Goal: Information Seeking & Learning: Learn about a topic

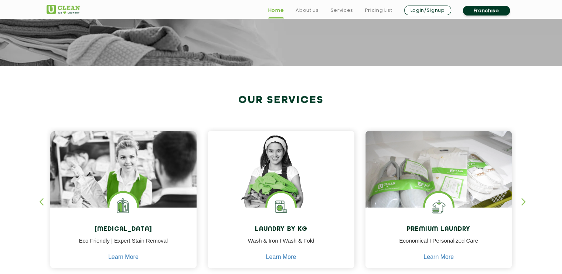
scroll to position [258, 0]
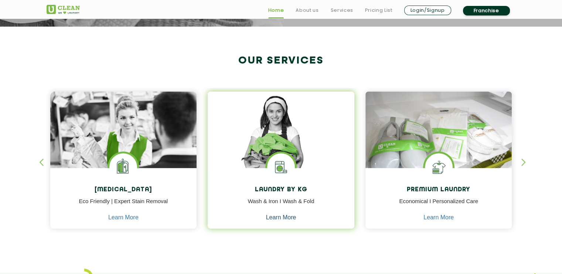
click at [281, 216] on link "Learn More" at bounding box center [281, 217] width 30 height 7
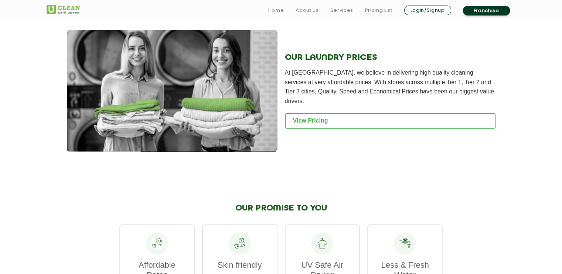
scroll to position [1034, 0]
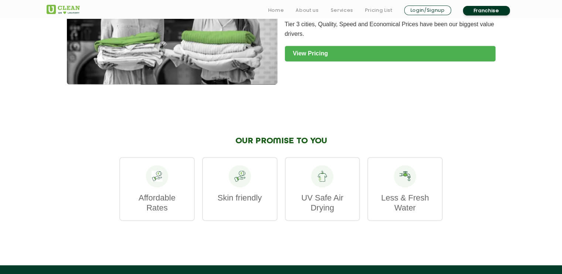
click at [329, 61] on link "View Pricing" at bounding box center [390, 54] width 210 height 16
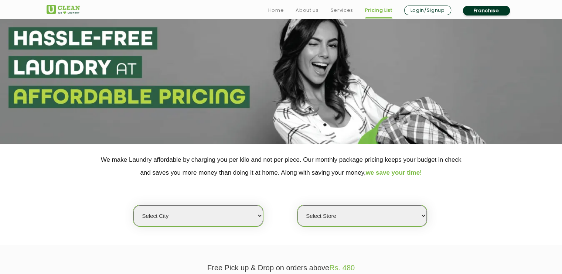
scroll to position [148, 0]
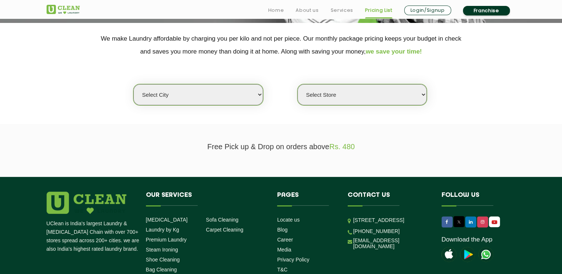
click at [261, 92] on select "Select city Aalo Agartala Agra Ahmedabad Akola Aligarh Alwar - UClean Select Am…" at bounding box center [197, 94] width 129 height 21
select select "6"
click at [133, 84] on select "Select city Aalo Agartala Agra Ahmedabad Akola Aligarh Alwar - UClean Select Am…" at bounding box center [197, 94] width 129 height 21
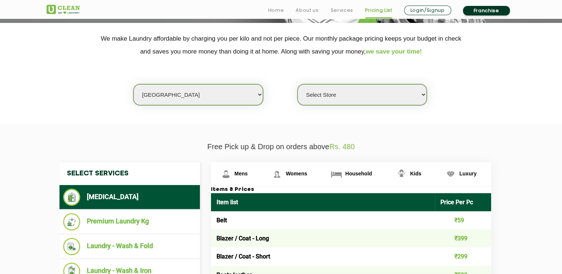
click at [321, 93] on select "Select Store UClean Bhartiya city UClean Hunasamaranahalli UClean KR Puram Beng…" at bounding box center [361, 94] width 129 height 21
select select "450"
click at [297, 84] on select "Select Store UClean Bhartiya city UClean Hunasamaranahalli UClean KR Puram Beng…" at bounding box center [361, 94] width 129 height 21
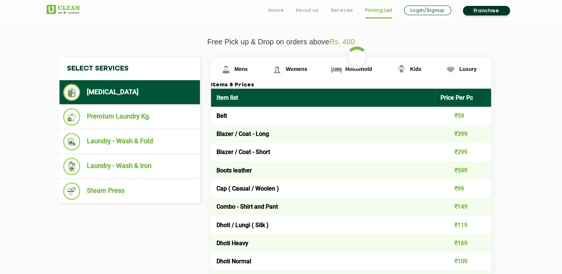
scroll to position [258, 0]
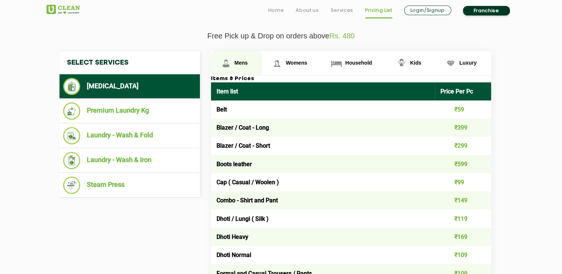
click at [237, 62] on span "Mens" at bounding box center [240, 63] width 13 height 6
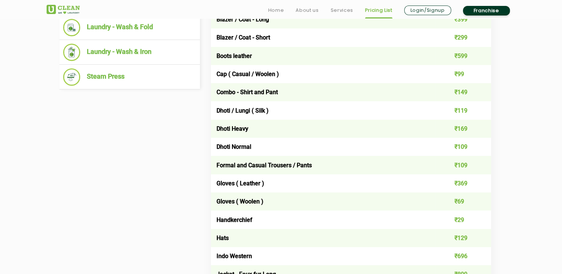
scroll to position [369, 0]
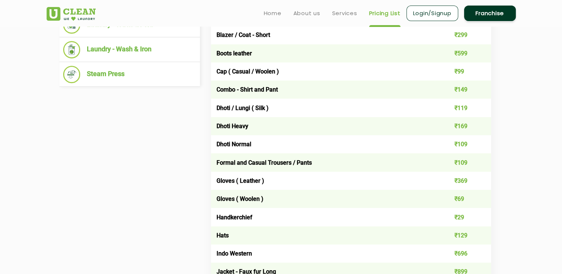
click at [464, 162] on td "₹109" at bounding box center [463, 162] width 56 height 18
drag, startPoint x: 464, startPoint y: 162, endPoint x: 455, endPoint y: 162, distance: 9.3
click at [455, 162] on td "₹109" at bounding box center [463, 162] width 56 height 18
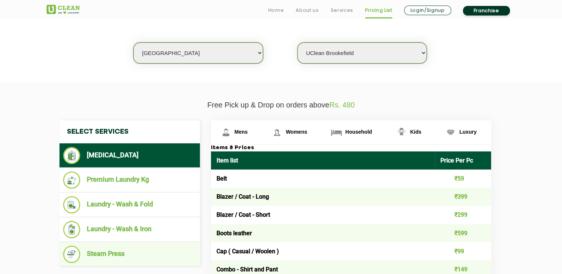
scroll to position [222, 0]
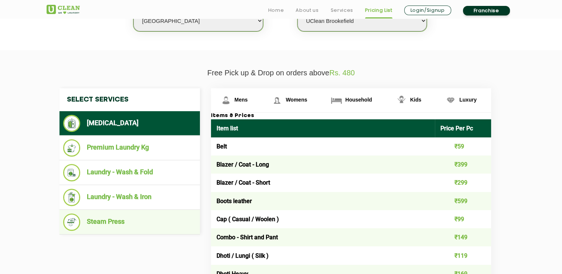
click at [120, 224] on li "Steam Press" at bounding box center [129, 221] width 133 height 17
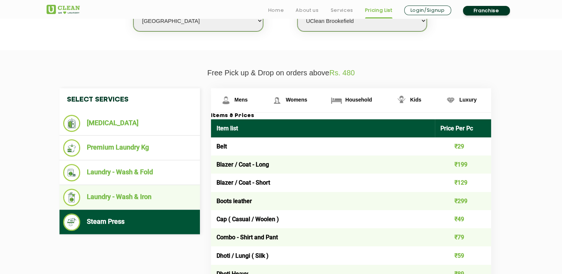
click at [119, 201] on li "Laundry - Wash & Iron" at bounding box center [129, 197] width 133 height 17
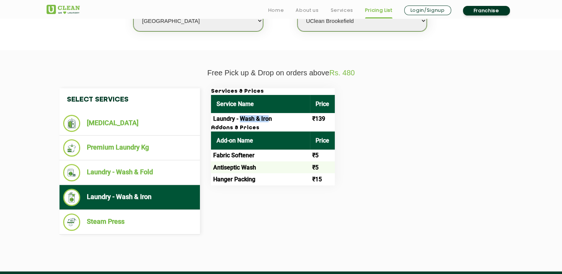
drag, startPoint x: 241, startPoint y: 115, endPoint x: 269, endPoint y: 115, distance: 28.1
click at [269, 115] on td "Laundry - Wash & Iron" at bounding box center [260, 119] width 99 height 12
drag, startPoint x: 269, startPoint y: 115, endPoint x: 304, endPoint y: 118, distance: 35.2
click at [304, 118] on td "Laundry - Wash & Iron" at bounding box center [260, 119] width 99 height 12
click at [308, 154] on td "Fabric Softener" at bounding box center [260, 156] width 99 height 12
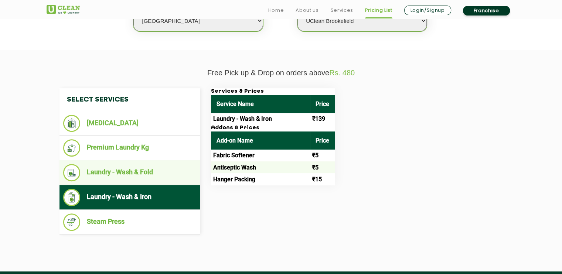
click at [117, 175] on li "Laundry - Wash & Fold" at bounding box center [129, 172] width 133 height 17
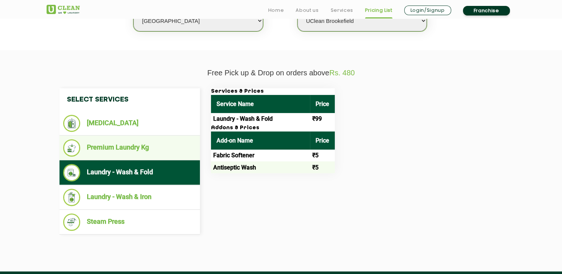
click at [149, 149] on li "Premium Laundry Kg" at bounding box center [129, 147] width 133 height 17
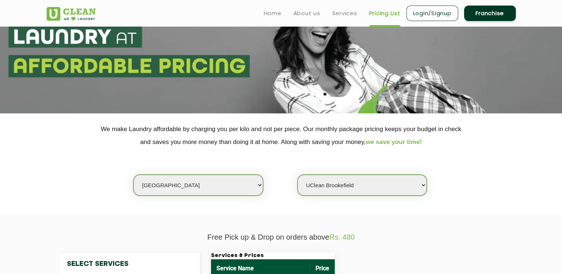
scroll to position [0, 0]
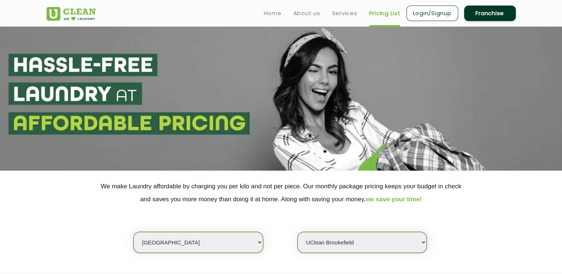
drag, startPoint x: 490, startPoint y: 13, endPoint x: 472, endPoint y: 16, distance: 18.8
click at [490, 13] on link "Franchise" at bounding box center [490, 14] width 52 height 16
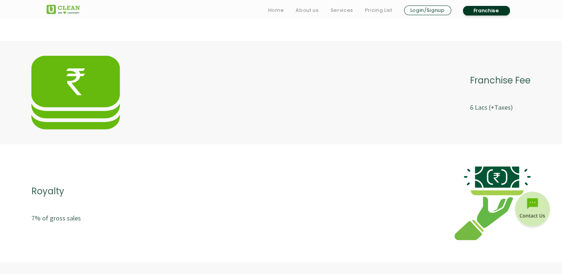
scroll to position [1440, 0]
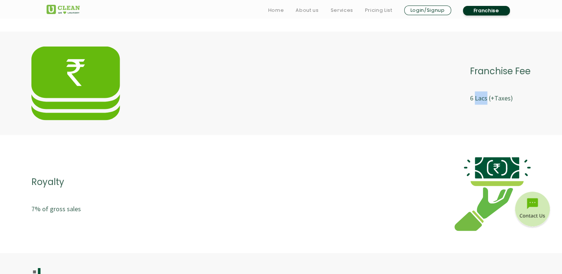
drag, startPoint x: 474, startPoint y: 101, endPoint x: 486, endPoint y: 101, distance: 11.8
click at [486, 101] on p "6 Lacs (+Taxes)" at bounding box center [500, 98] width 61 height 13
drag, startPoint x: 486, startPoint y: 101, endPoint x: 492, endPoint y: 119, distance: 18.7
click at [492, 119] on div "Franchise Fee 6 Lacs (+Taxes)" at bounding box center [500, 84] width 61 height 74
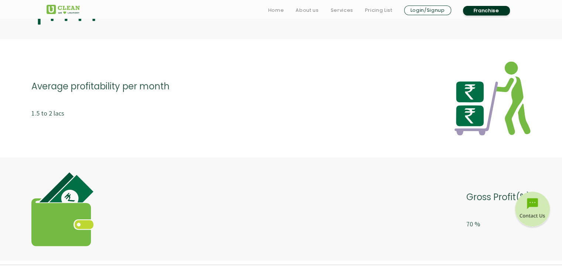
scroll to position [1920, 0]
